Goal: Contribute content

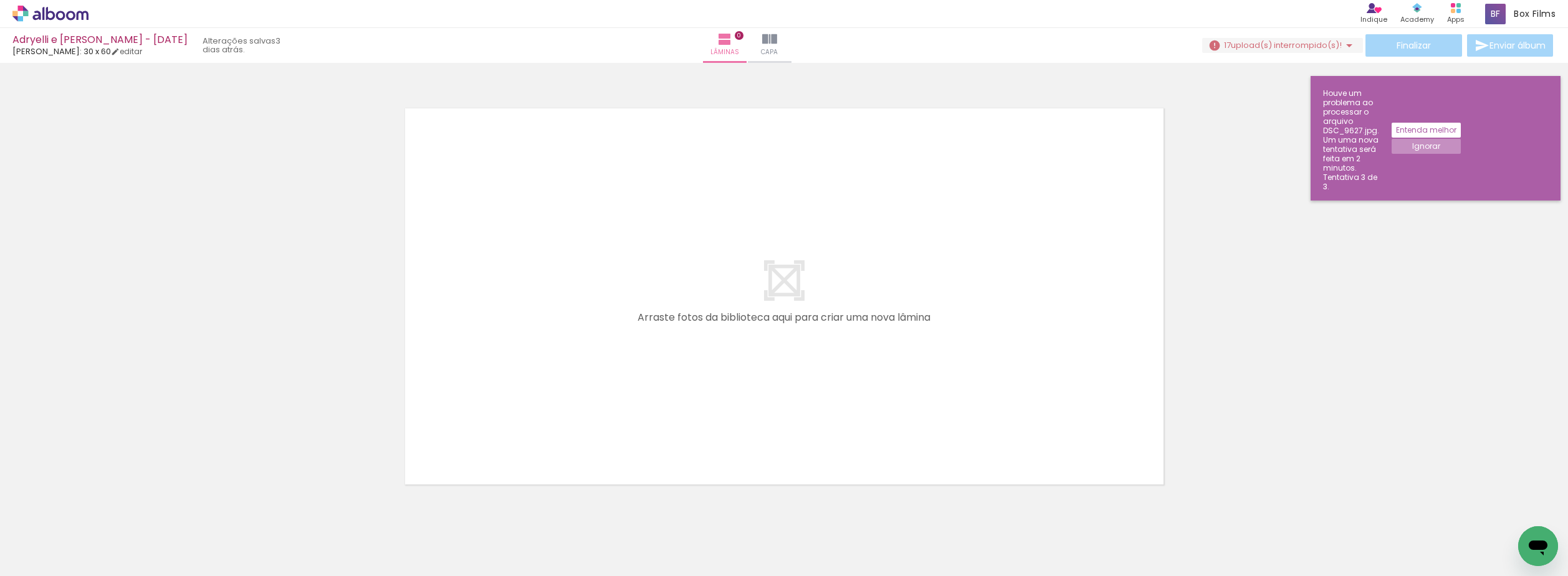
scroll to position [0, 4053]
click at [1461, 139] on paper-button "Ignorar" at bounding box center [1426, 146] width 69 height 15
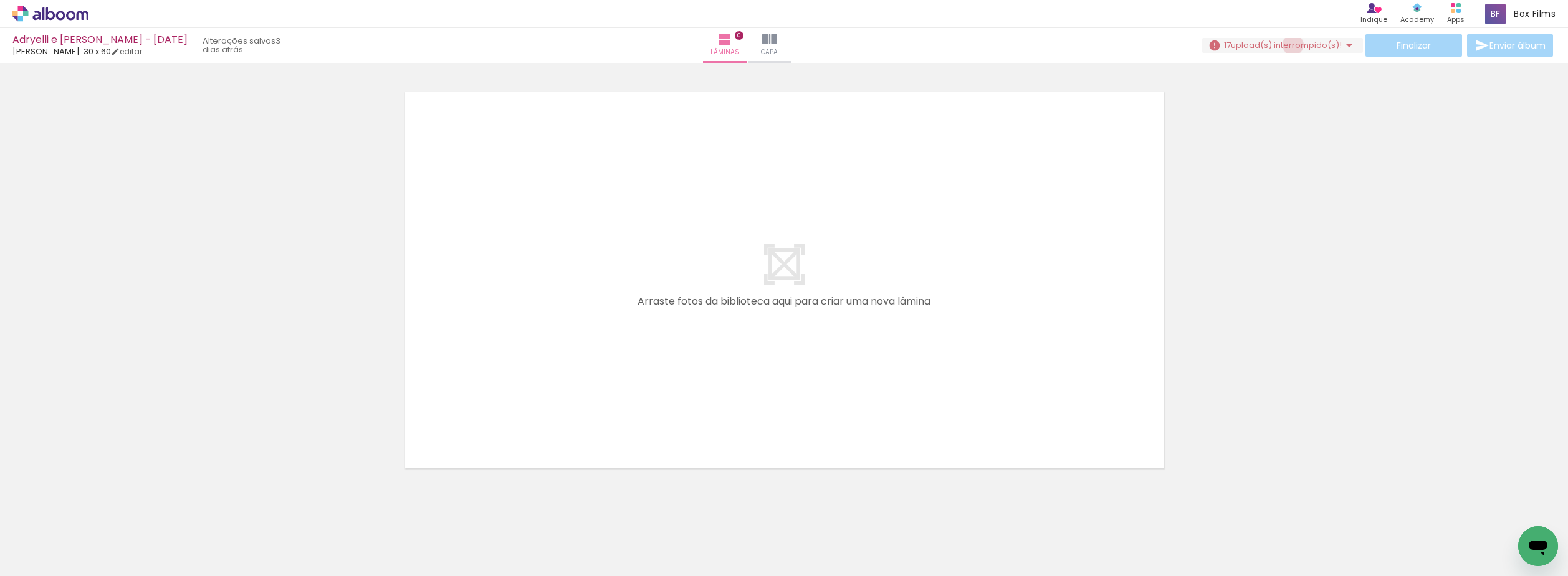
click at [1288, 45] on span "upload(s) interrompido(s)!" at bounding box center [1286, 45] width 111 height 12
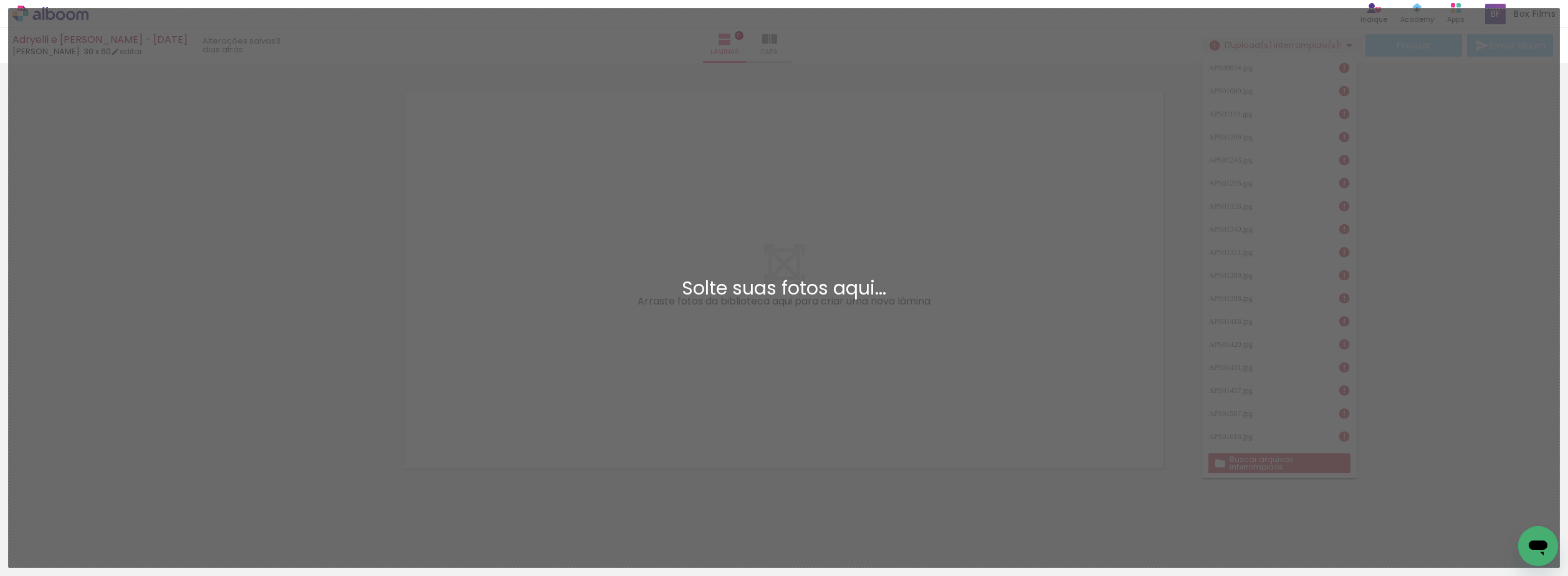
click at [1147, 191] on div "Adicionar Fotos Solte suas fotos aqui..." at bounding box center [784, 288] width 1551 height 559
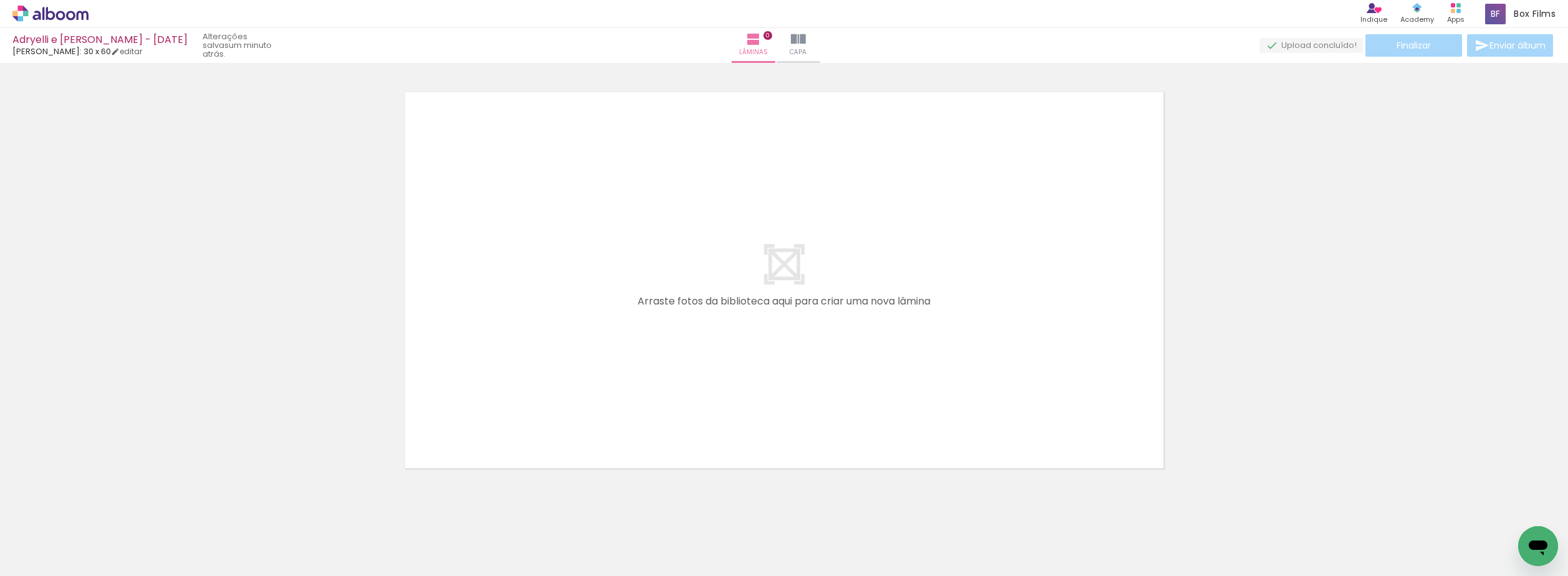
click at [56, 17] on icon at bounding box center [61, 15] width 9 height 9
